Goal: Check status

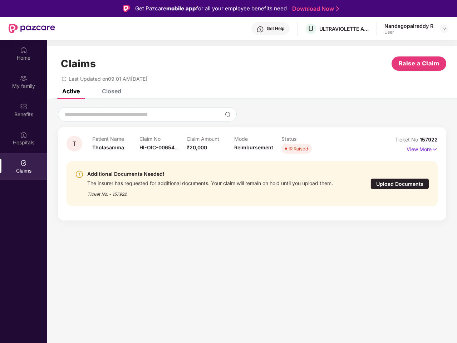
click at [229, 172] on div "Additional Documents Needed!" at bounding box center [210, 174] width 246 height 9
click at [270, 29] on div "Get Help" at bounding box center [276, 29] width 18 height 6
click at [444, 29] on img at bounding box center [444, 29] width 6 height 6
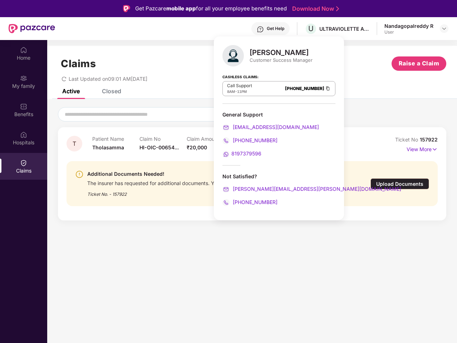
click at [24, 53] on img at bounding box center [23, 49] width 7 height 7
